Goal: Obtain resource: Download file/media

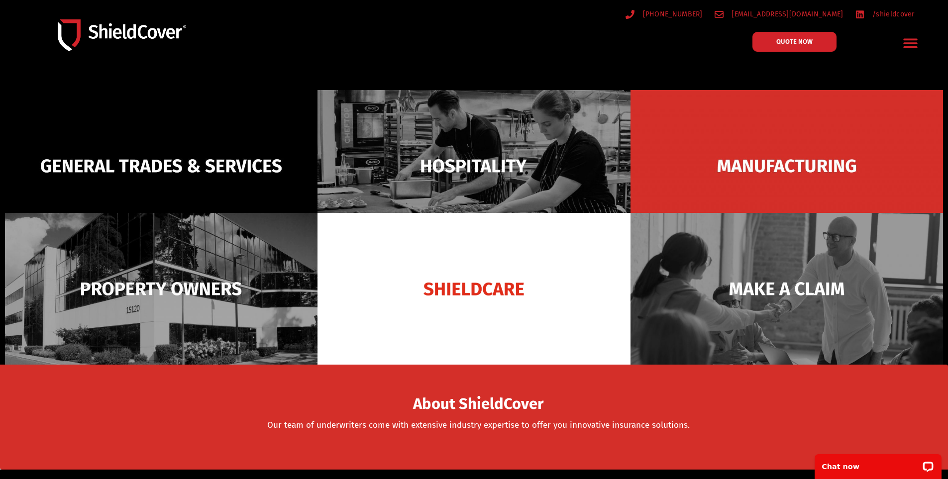
scroll to position [199, 0]
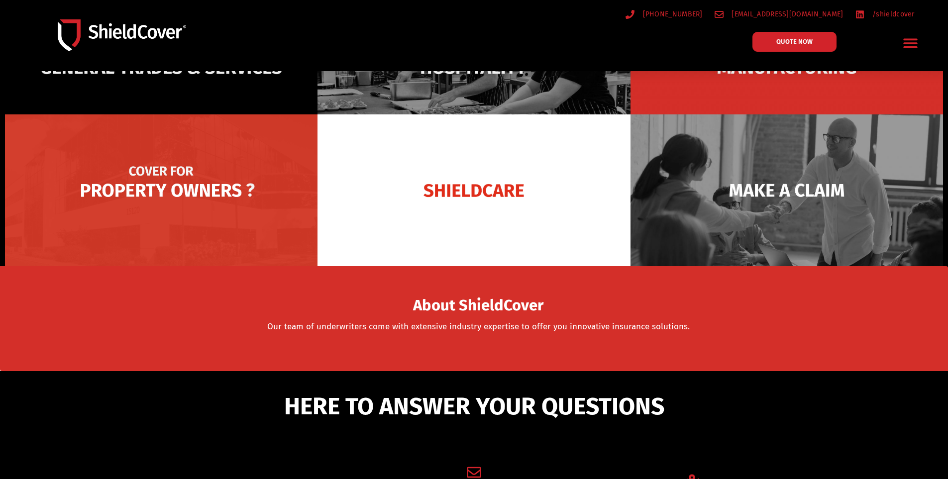
click at [231, 226] on img at bounding box center [161, 190] width 313 height 152
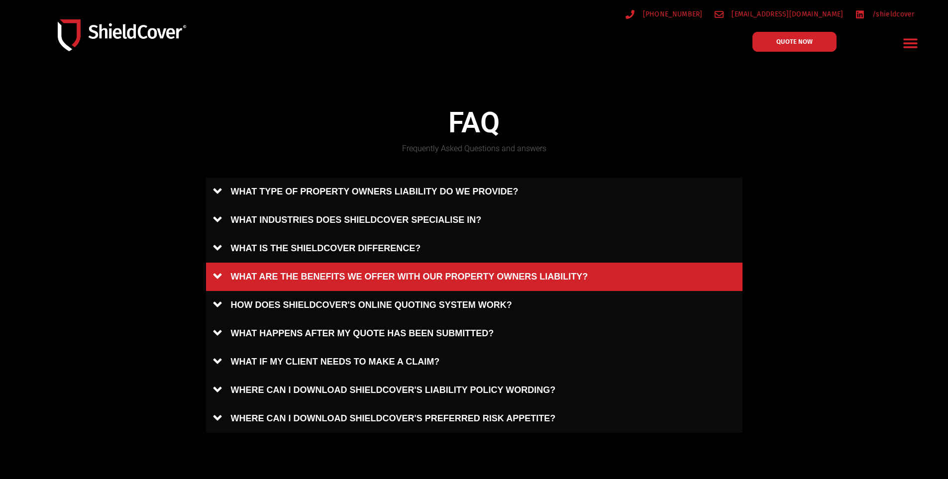
click at [211, 278] on link "WHAT ARE THE BENEFITS WE OFFER WITH OUR PROPERTY OWNERS LIABILITY?" at bounding box center [474, 277] width 536 height 28
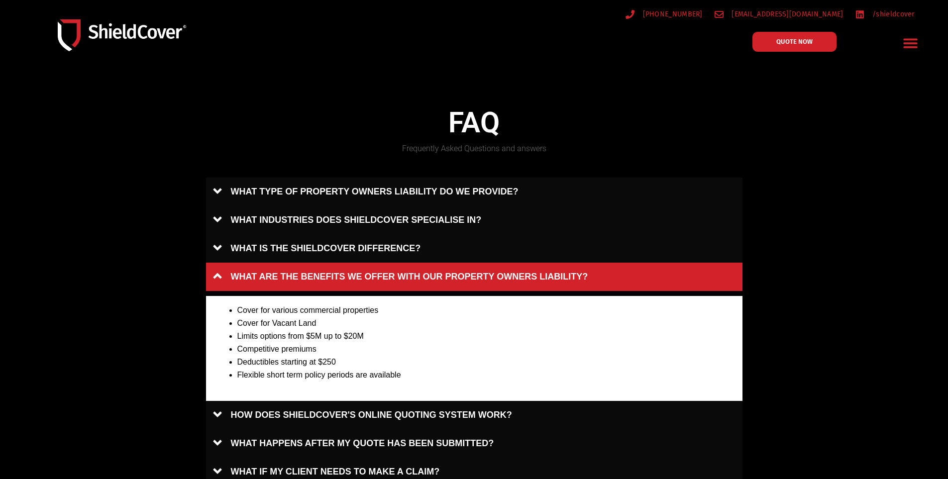
click at [211, 278] on link "WHAT ARE THE BENEFITS WE OFFER WITH OUR PROPERTY OWNERS LIABILITY?" at bounding box center [474, 277] width 536 height 28
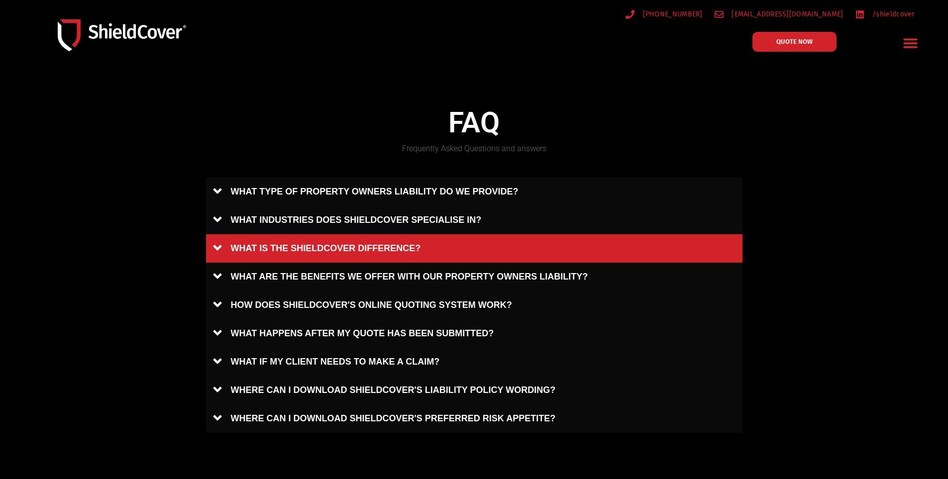
click at [210, 257] on link "WHAT IS THE SHIELDCOVER DIFFERENCE?" at bounding box center [474, 248] width 536 height 28
click at [213, 254] on link "WHAT IS THE SHIELDCOVER DIFFERENCE?" at bounding box center [474, 248] width 536 height 28
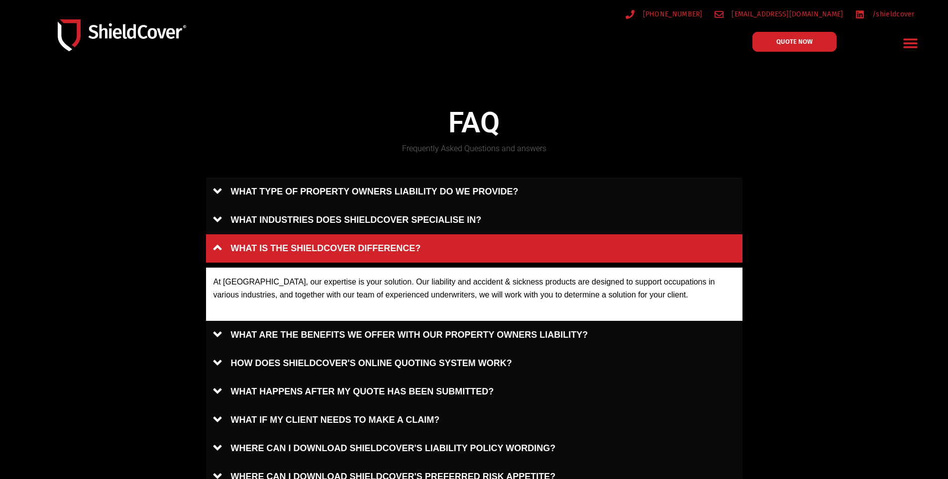
click at [215, 250] on link "WHAT IS THE SHIELDCOVER DIFFERENCE?" at bounding box center [474, 248] width 536 height 28
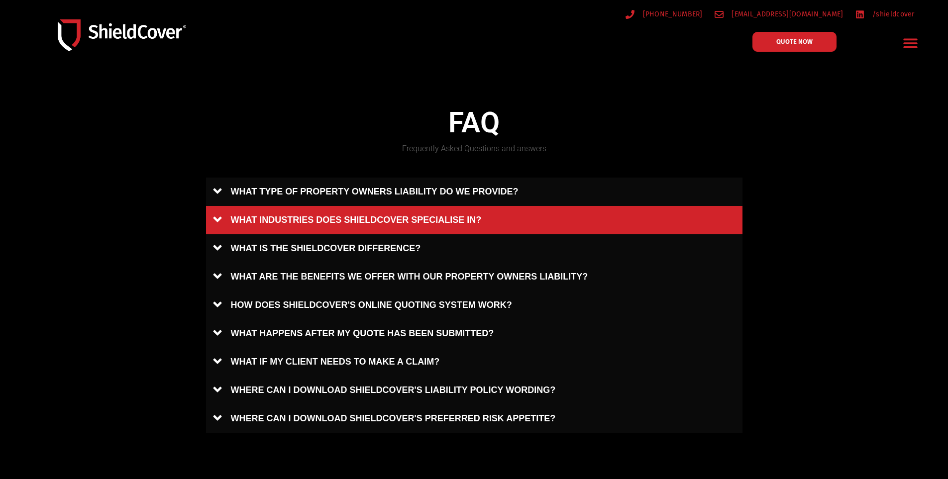
click at [217, 224] on link "WHAT INDUSTRIES DOES SHIELDCOVER SPECIALISE IN?" at bounding box center [474, 220] width 536 height 28
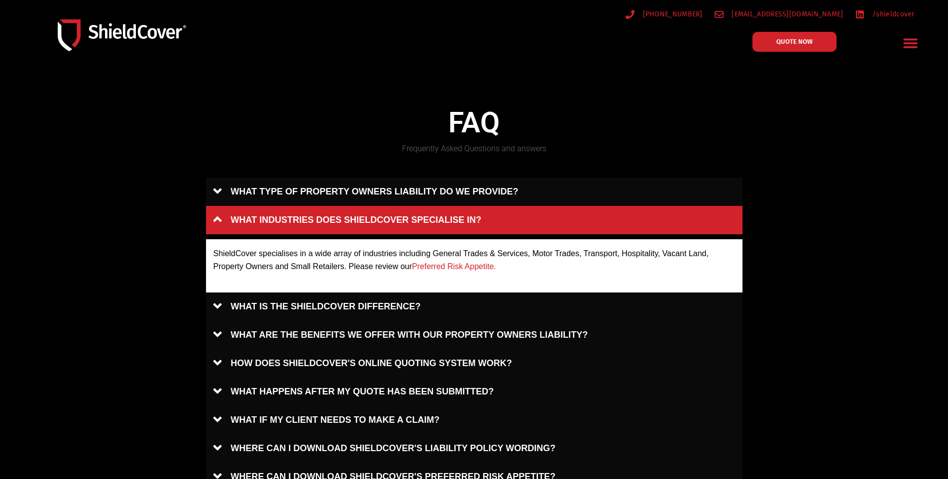
click at [217, 224] on link "WHAT INDUSTRIES DOES SHIELDCOVER SPECIALISE IN?" at bounding box center [474, 220] width 536 height 28
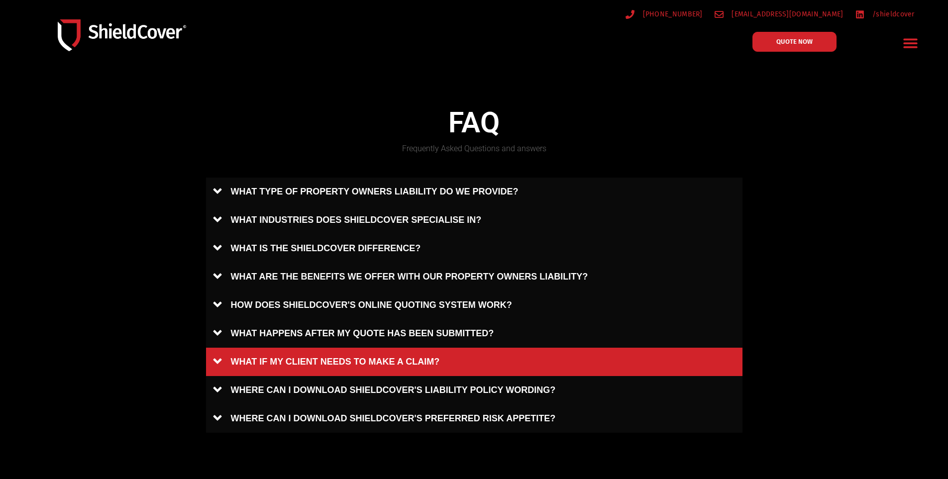
click at [213, 367] on link "WHAT IF MY CLIENT NEEDS TO MAKE A CLAIM?" at bounding box center [474, 362] width 536 height 28
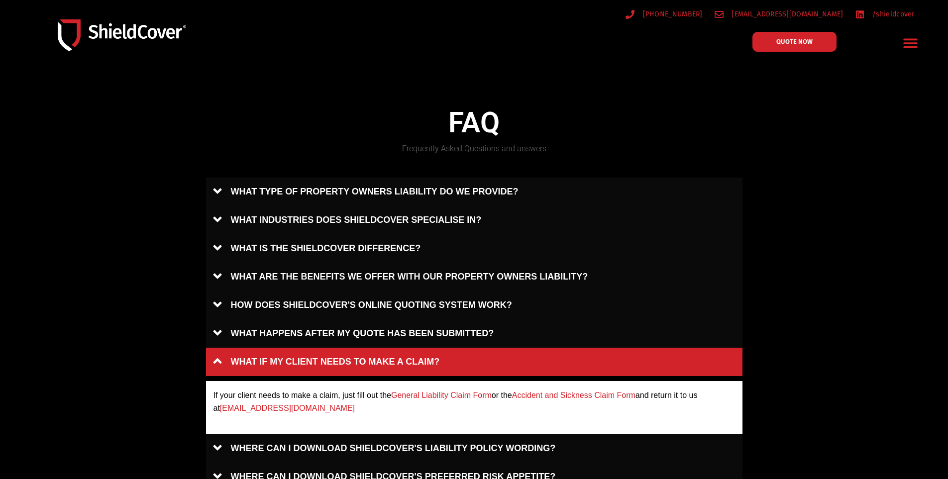
click at [213, 367] on link "WHAT IF MY CLIENT NEEDS TO MAKE A CLAIM?" at bounding box center [474, 362] width 536 height 28
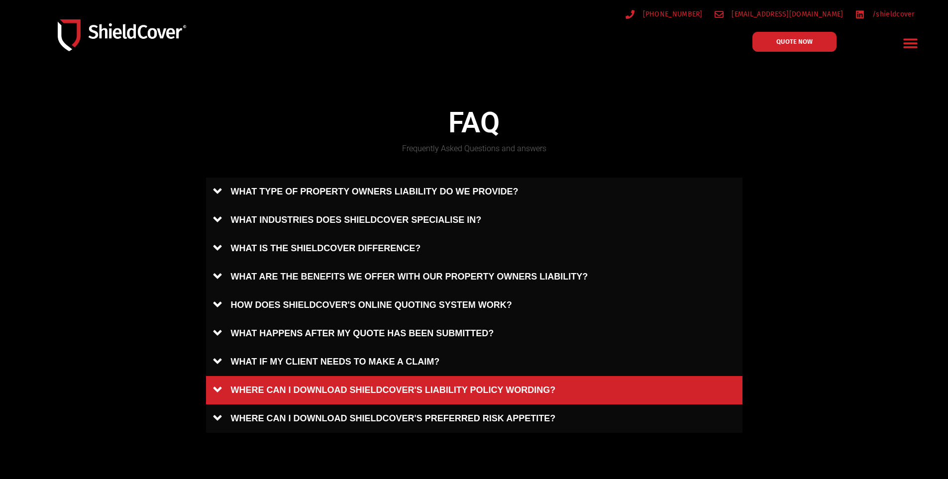
click at [213, 383] on link "WHERE CAN I DOWNLOAD SHIELDCOVER'S LIABILITY POLICY WORDING?" at bounding box center [474, 390] width 536 height 28
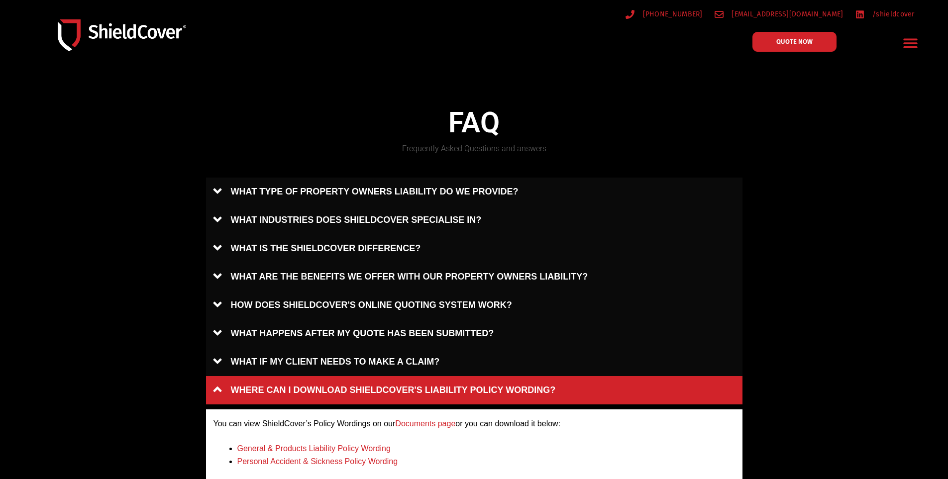
click at [368, 447] on link "General & Products Liability Policy Wording" at bounding box center [313, 448] width 153 height 8
